Goal: Information Seeking & Learning: Find specific fact

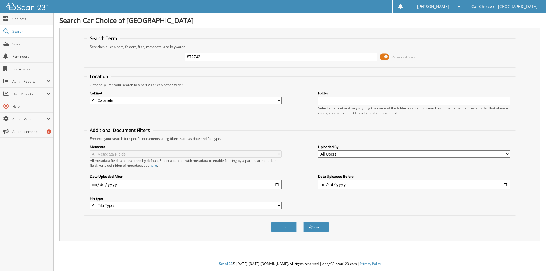
type input "872743"
click at [303, 222] on button "Search" at bounding box center [316, 227] width 26 height 11
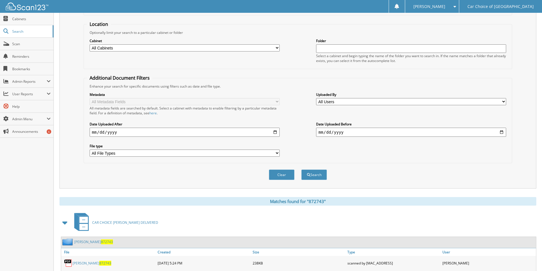
scroll to position [114, 0]
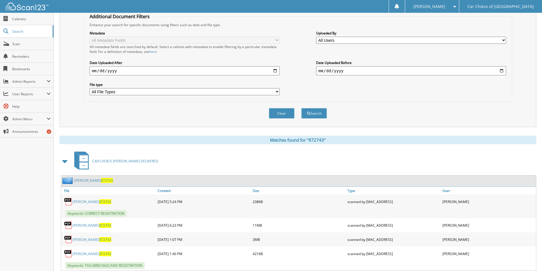
click at [87, 181] on link "EUGENIA BOLES 872743" at bounding box center [93, 180] width 39 height 5
